Goal: Book appointment/travel/reservation

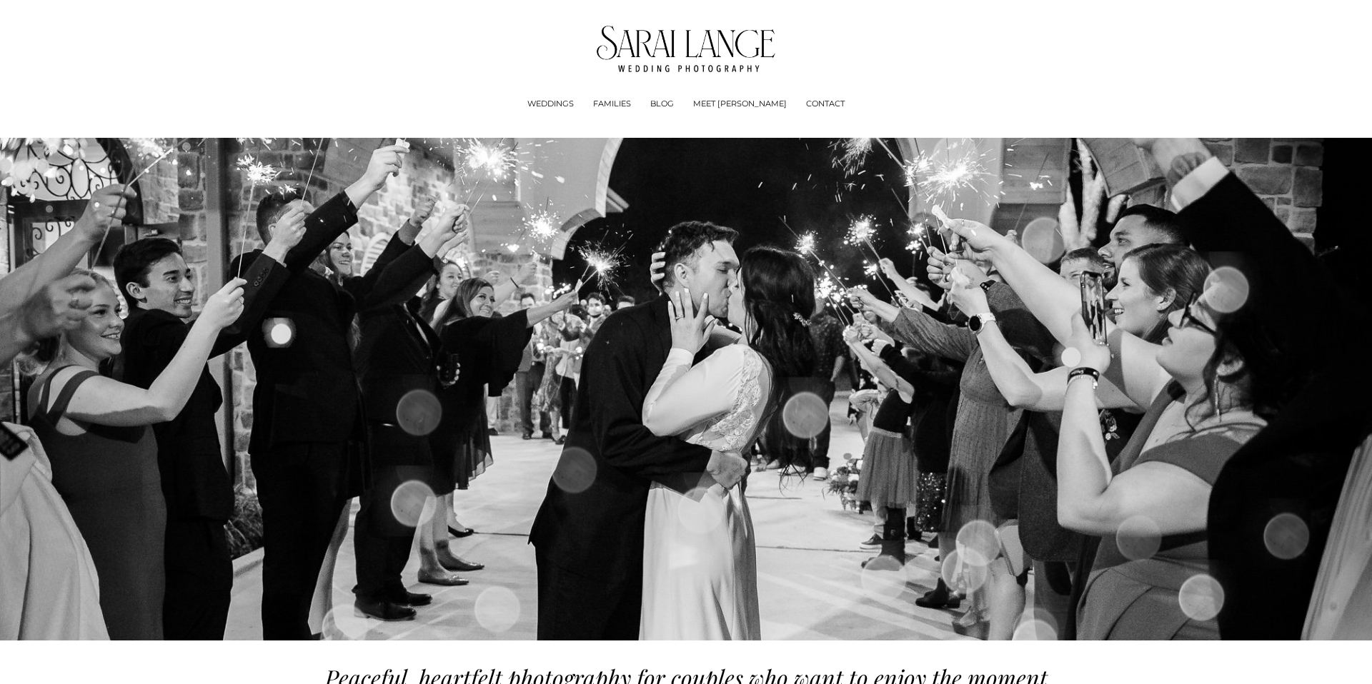
click at [806, 106] on link "CONTACT" at bounding box center [825, 104] width 39 height 14
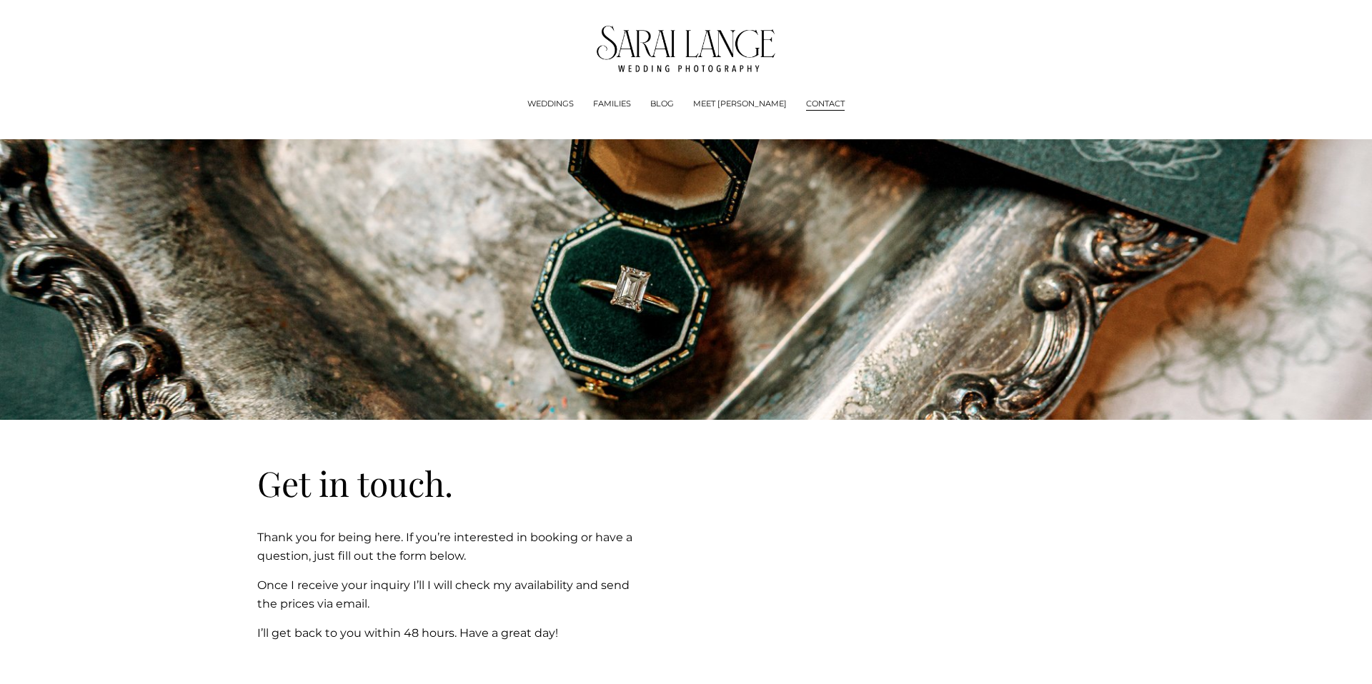
click at [0, 0] on span "Experience + Pricing" at bounding box center [0, 0] width 0 height 0
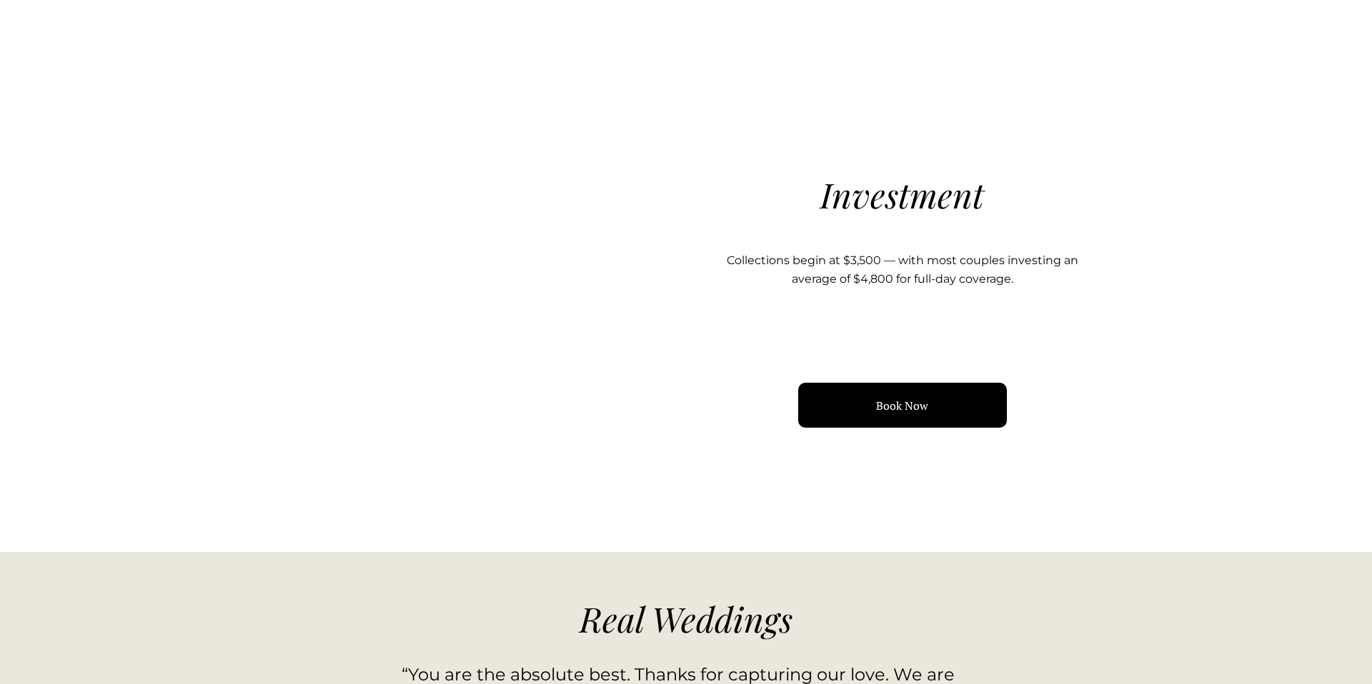
scroll to position [1435, 0]
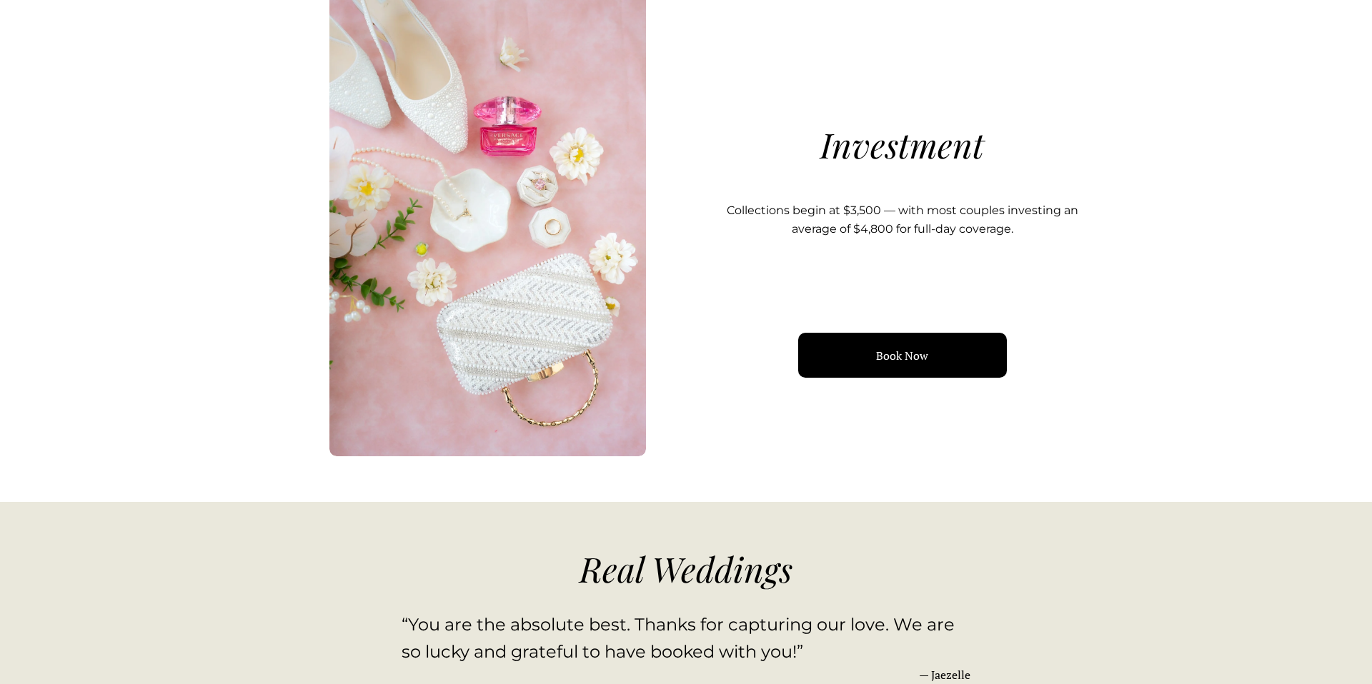
click at [892, 359] on link "Book Now" at bounding box center [902, 355] width 209 height 45
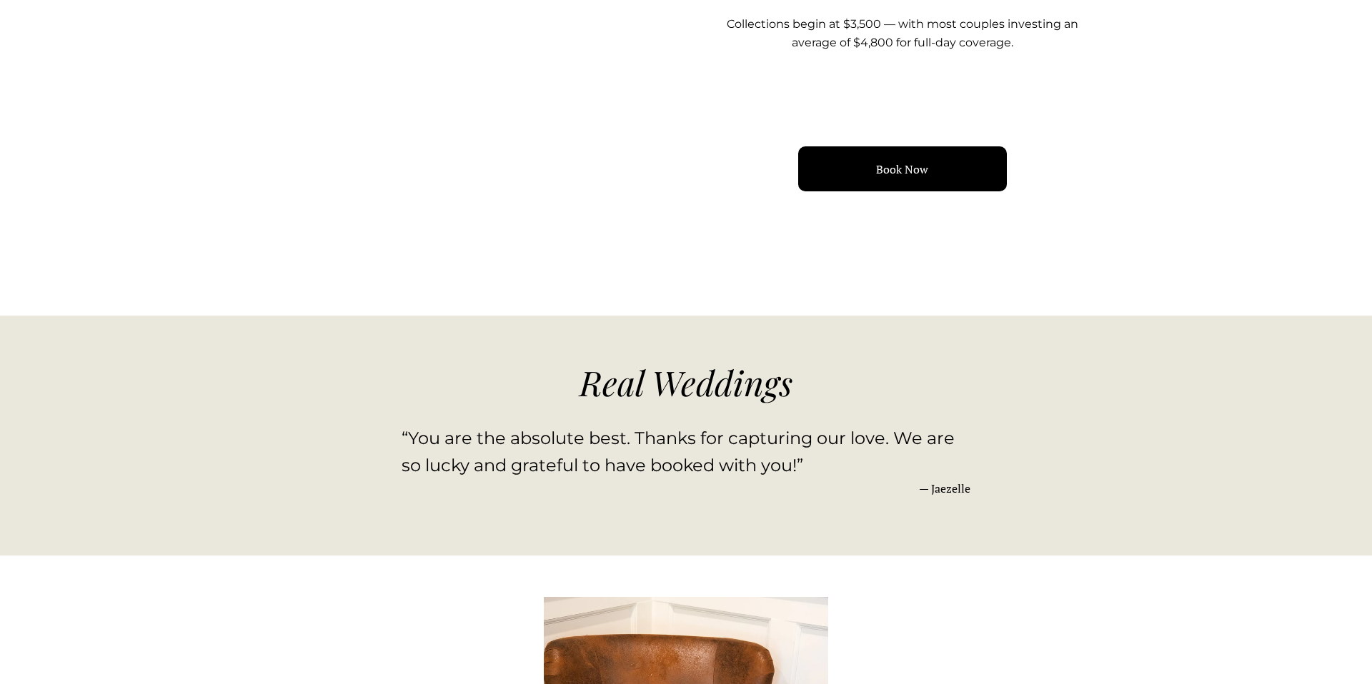
scroll to position [1619, 0]
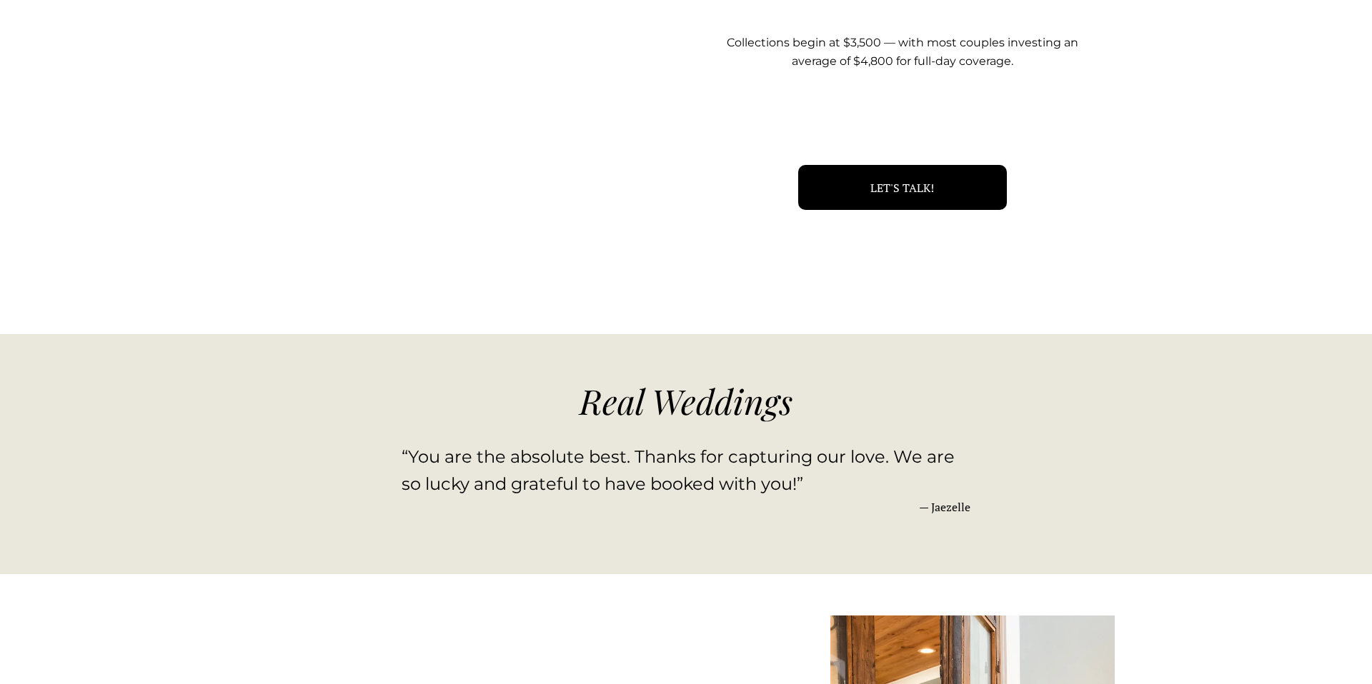
scroll to position [1619, 0]
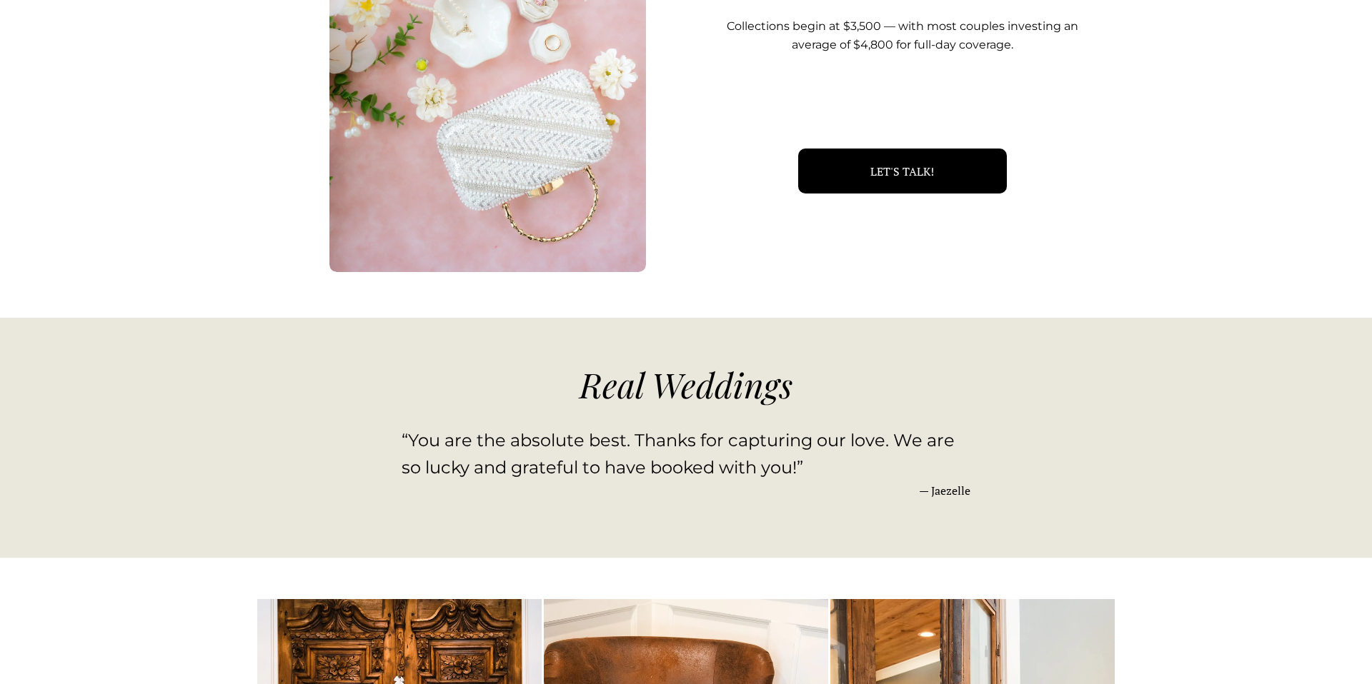
click at [907, 182] on link "LET'S TALK!" at bounding box center [902, 171] width 209 height 45
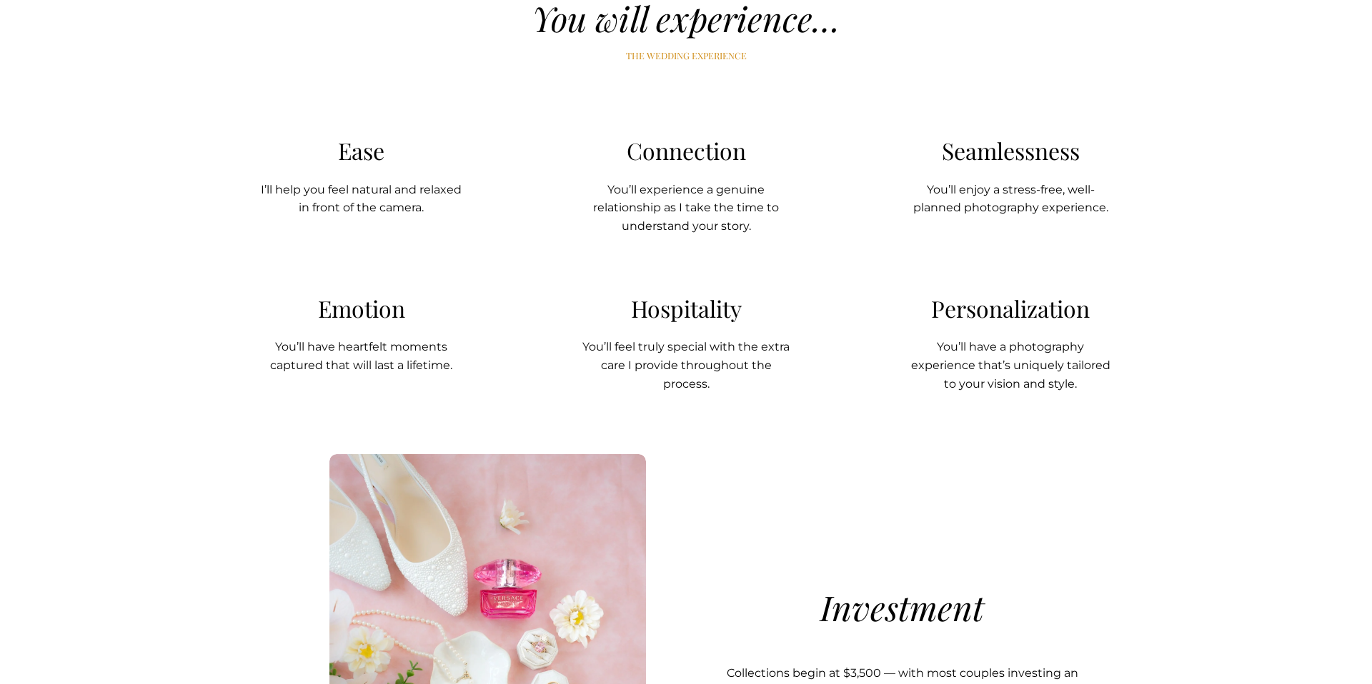
scroll to position [899, 0]
